Goal: Find specific page/section: Find specific page/section

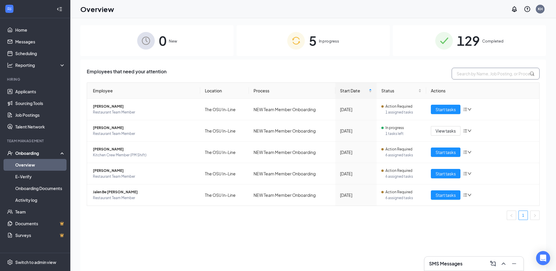
click at [468, 69] on input "text" at bounding box center [496, 74] width 88 height 12
type input "andre"
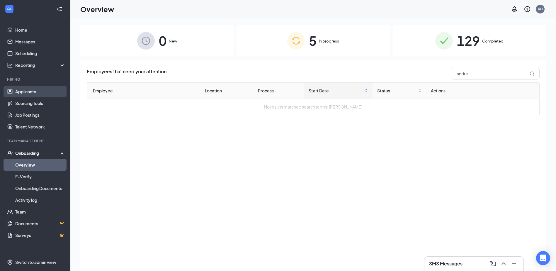
click at [47, 92] on link "Applicants" at bounding box center [40, 92] width 50 height 12
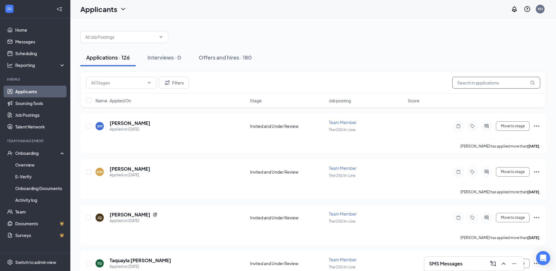
click at [494, 86] on input "text" at bounding box center [496, 83] width 88 height 12
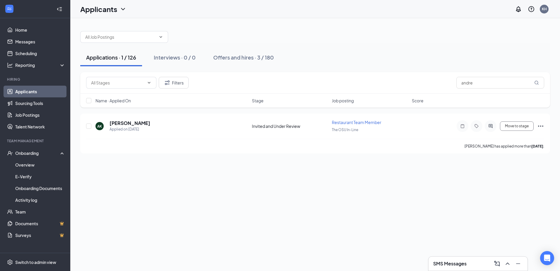
click at [406, 204] on div "Applications · 1 / 126 Interviews · 0 / 0 Offers and hires · 3 / 180 Filters an…" at bounding box center [315, 144] width 490 height 253
click at [479, 79] on input "andre" at bounding box center [501, 83] width 88 height 12
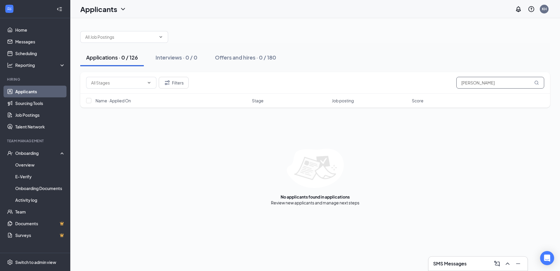
type input "[PERSON_NAME]"
